Goal: Task Accomplishment & Management: Manage account settings

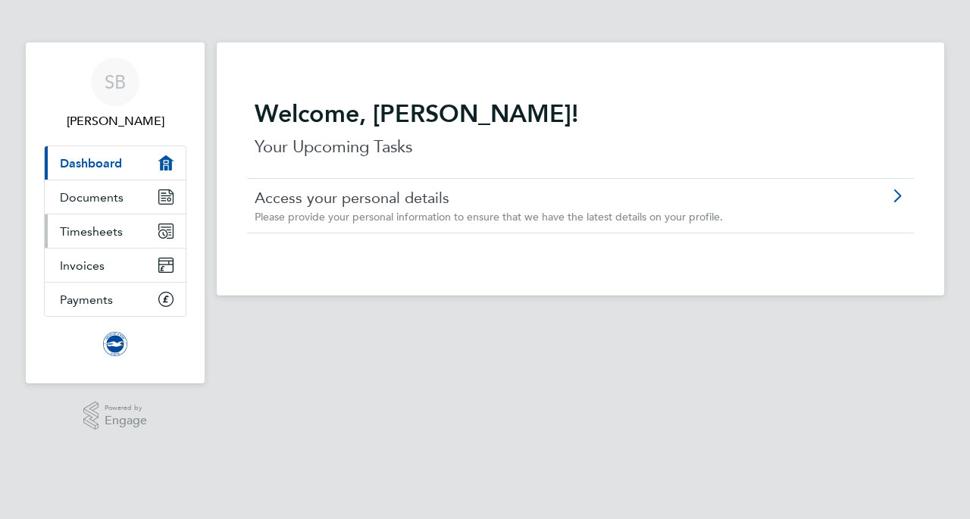
click at [123, 232] on link "Timesheets" at bounding box center [115, 231] width 141 height 33
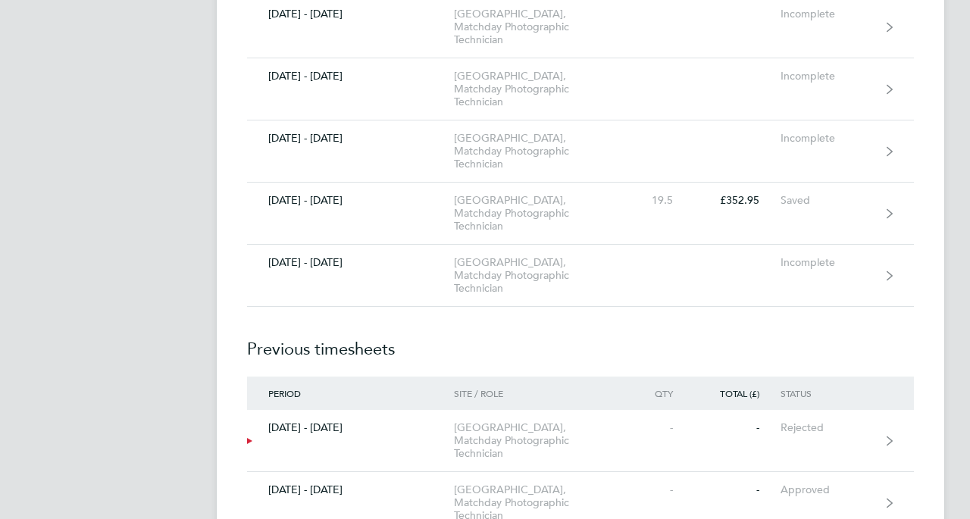
scroll to position [564, 0]
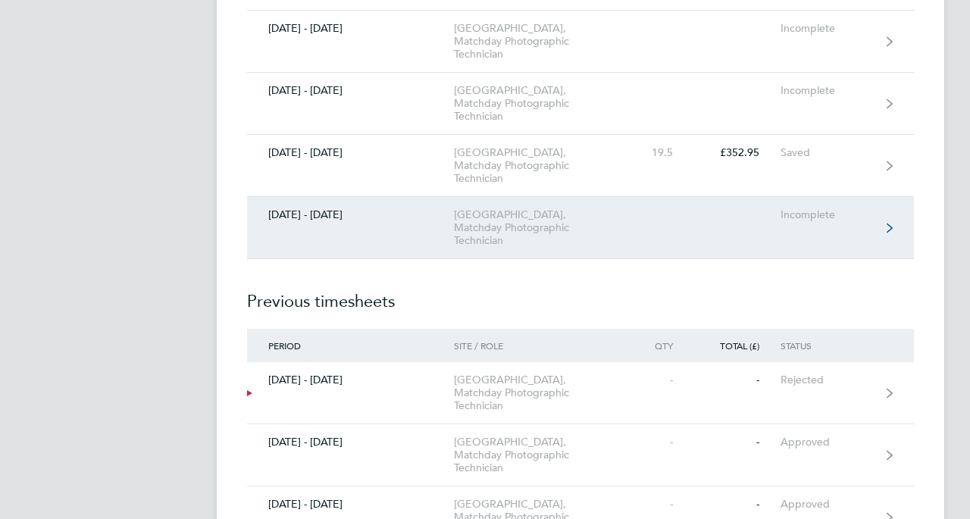
click at [493, 221] on div "[GEOGRAPHIC_DATA], Matchday Photographic Technician" at bounding box center [541, 227] width 174 height 39
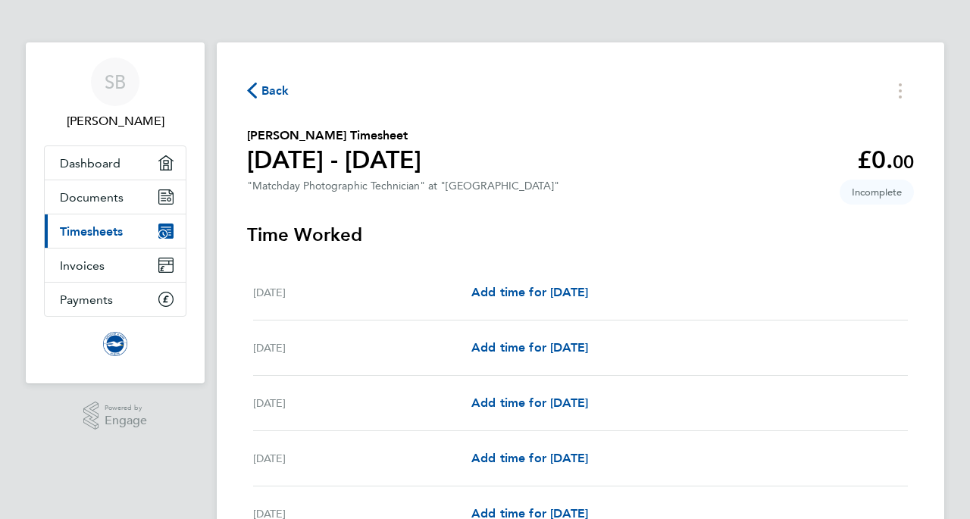
click at [111, 230] on span "Timesheets" at bounding box center [91, 231] width 63 height 14
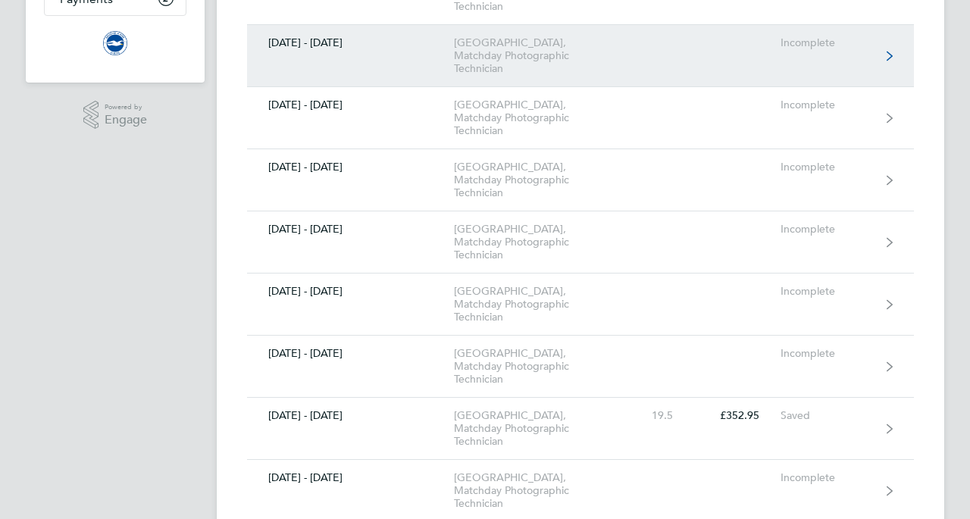
scroll to position [312, 0]
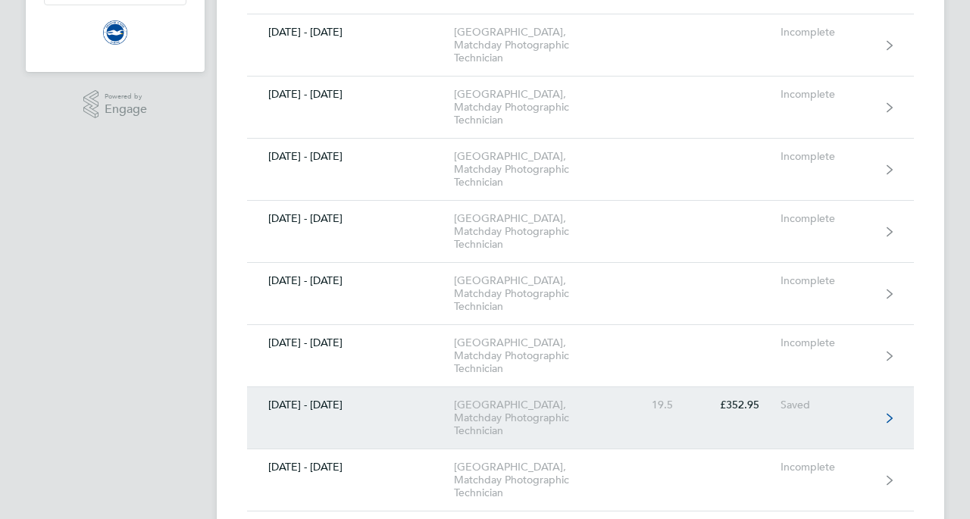
click at [380, 412] on link "[DATE] - [DATE] [GEOGRAPHIC_DATA], Matchday Photographic Technician 19.5 £352.9…" at bounding box center [580, 418] width 667 height 62
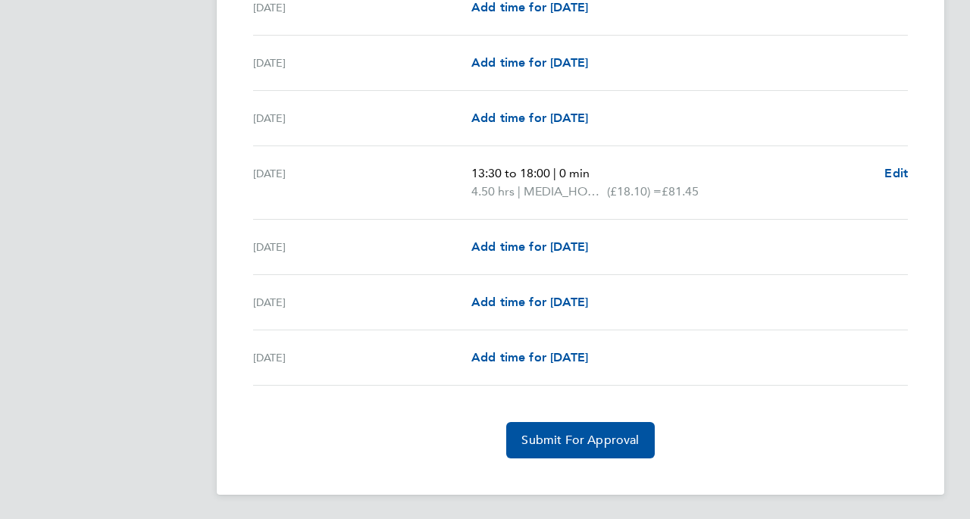
scroll to position [1781, 0]
click at [572, 434] on span "Submit For Approval" at bounding box center [580, 440] width 117 height 15
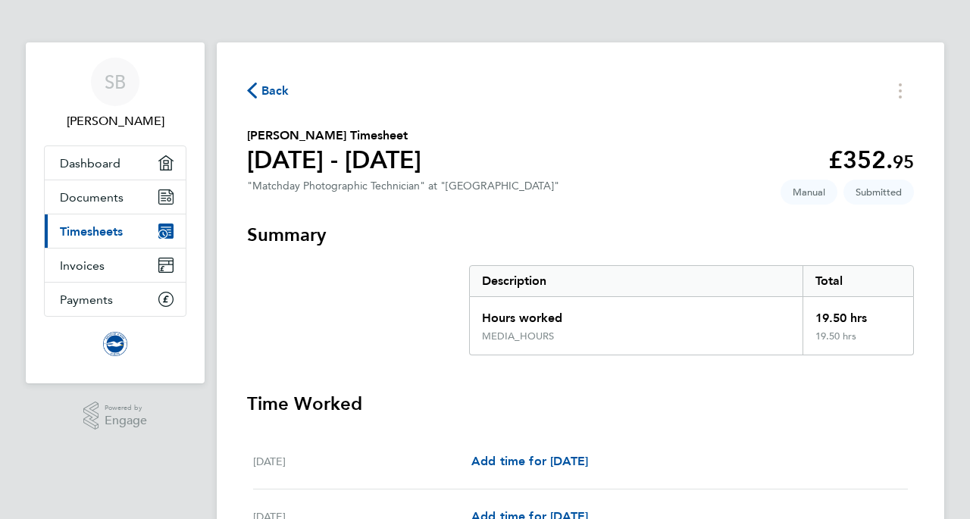
scroll to position [0, 0]
